Goal: Find specific page/section: Find specific page/section

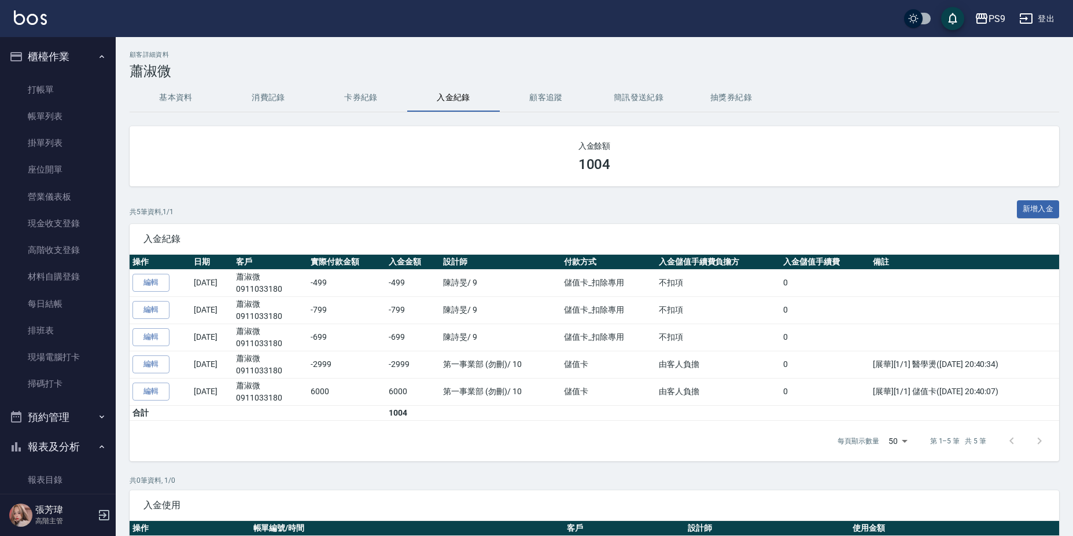
scroll to position [1380, 0]
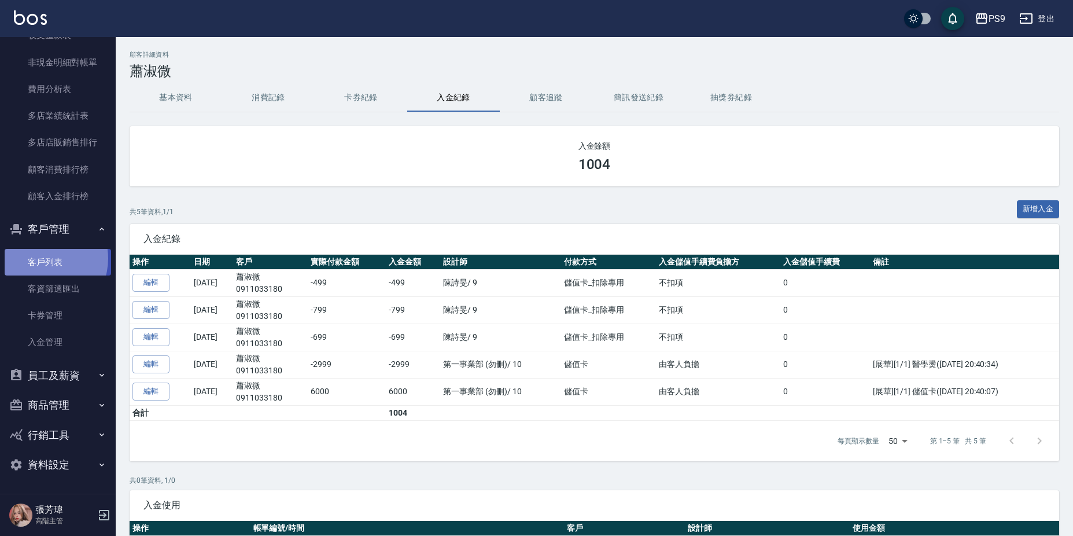
click at [40, 256] on link "客戶列表" at bounding box center [58, 262] width 106 height 27
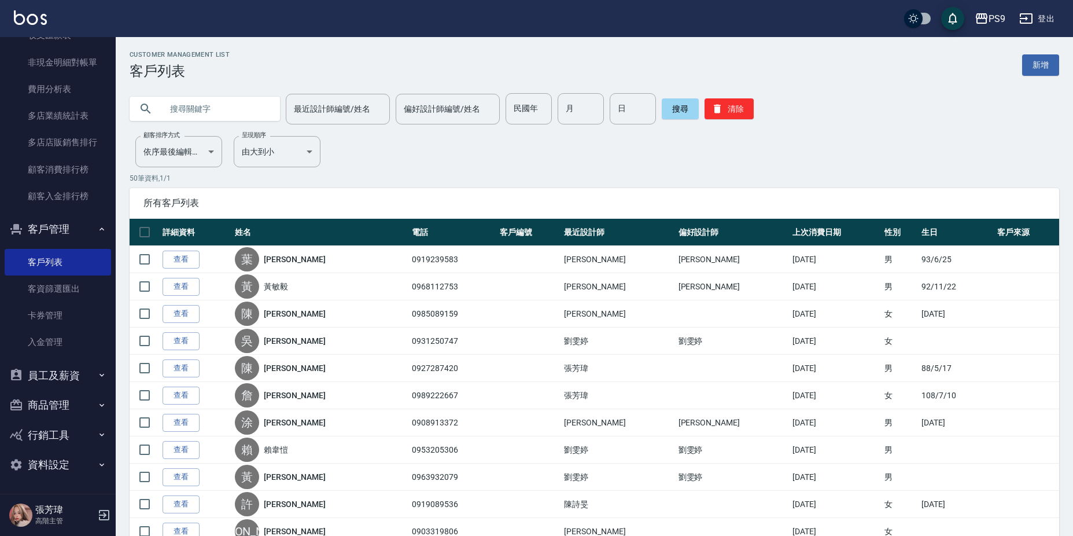
click at [238, 112] on input "text" at bounding box center [216, 108] width 109 height 31
type input "張"
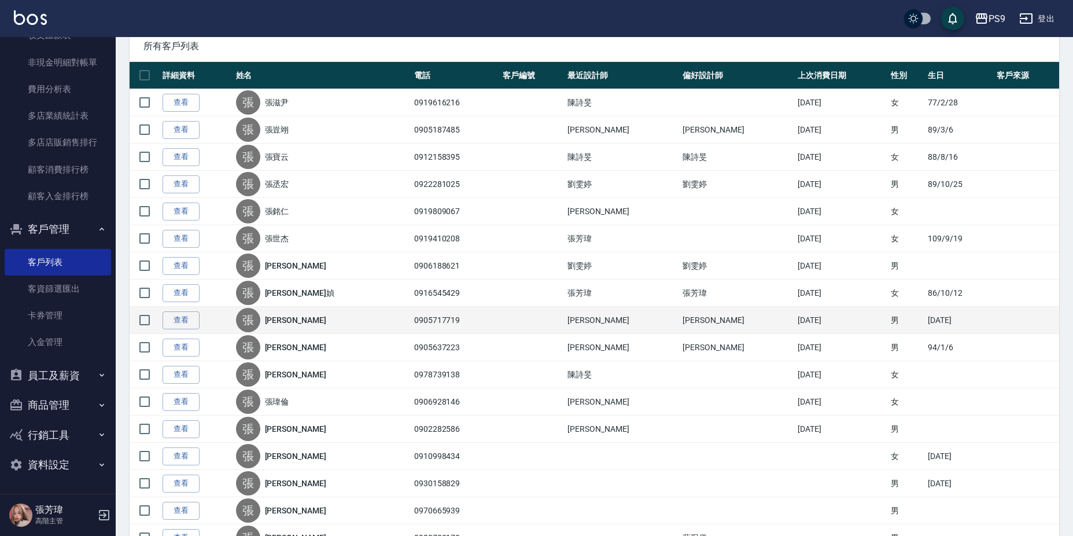
scroll to position [174, 0]
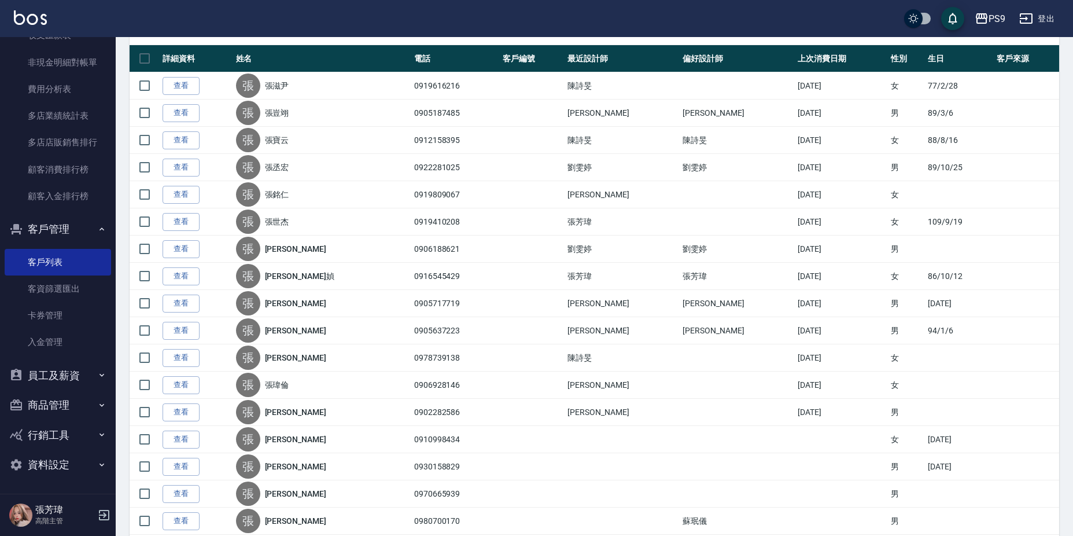
click at [289, 216] on link "張世杰" at bounding box center [277, 222] width 24 height 12
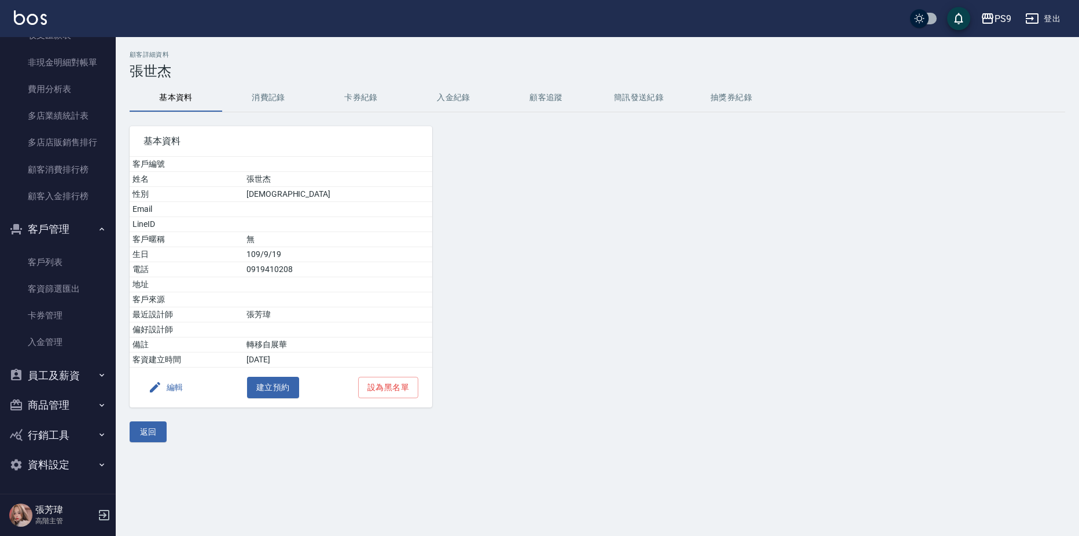
click at [445, 99] on button "入金紀錄" at bounding box center [453, 98] width 93 height 28
